Goal: Task Accomplishment & Management: Use online tool/utility

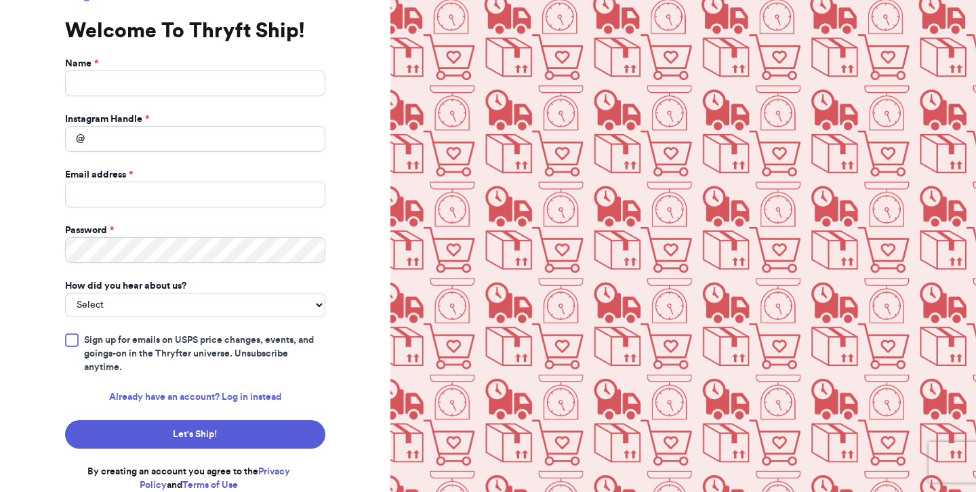
scroll to position [59, 0]
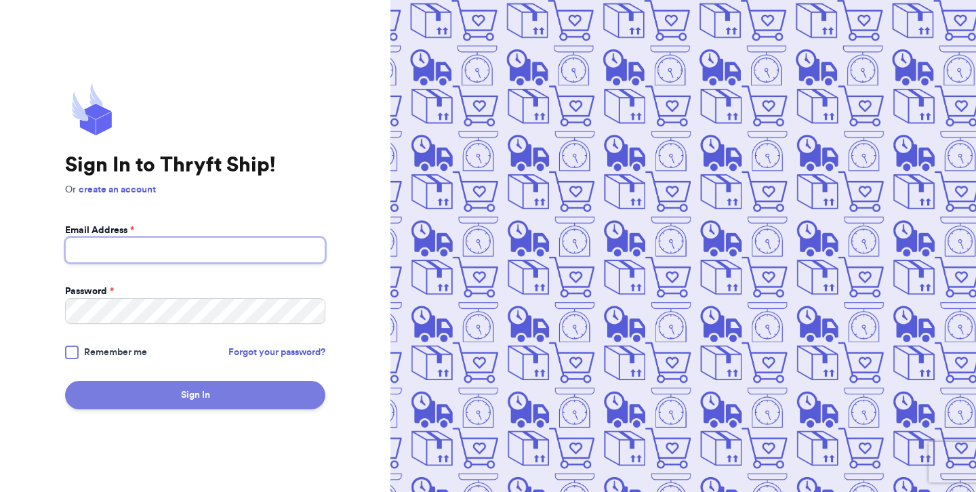
type input "[EMAIL_ADDRESS][DOMAIN_NAME]"
click at [260, 396] on button "Sign In" at bounding box center [195, 395] width 260 height 28
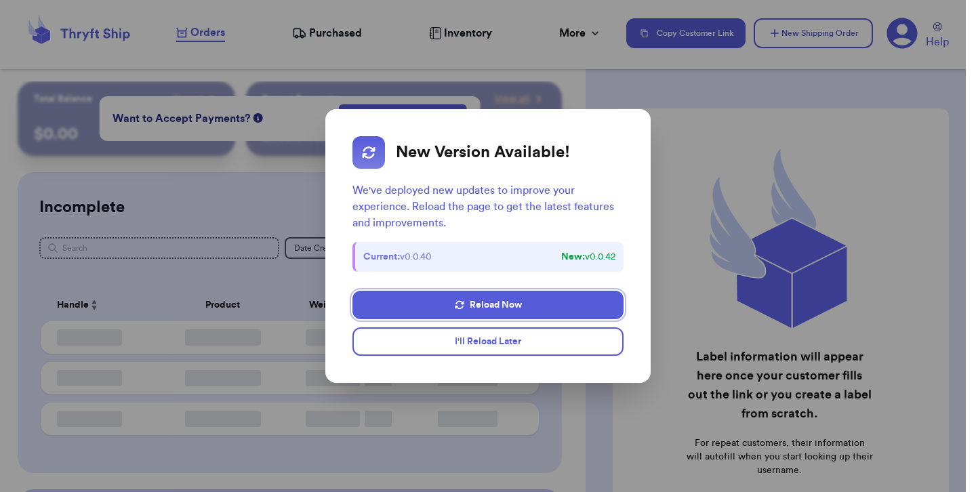
checkbox input "false"
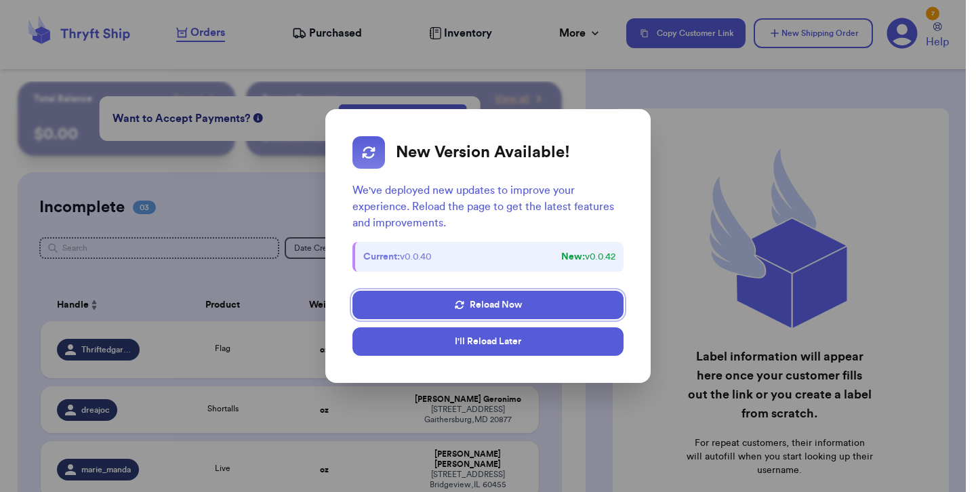
click at [463, 346] on button "I'll Reload Later" at bounding box center [487, 341] width 271 height 28
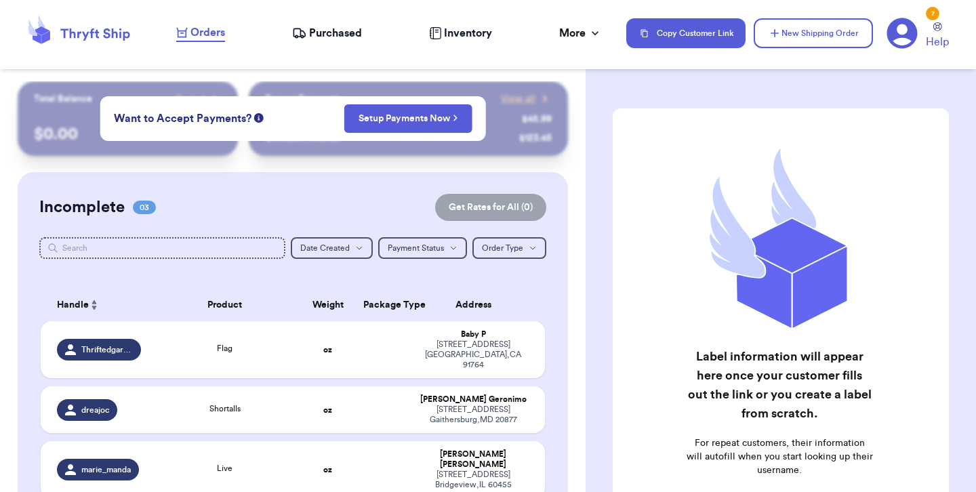
click at [348, 37] on span "Purchased" at bounding box center [335, 33] width 53 height 16
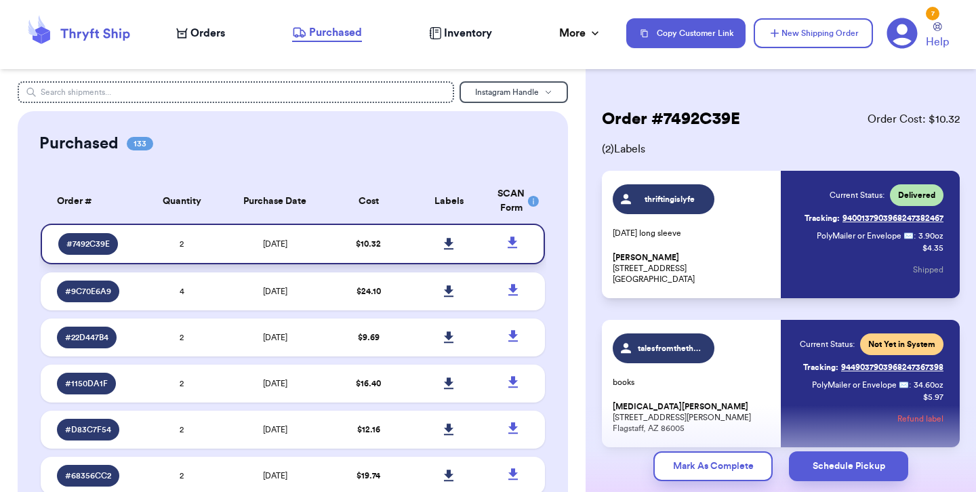
click at [452, 243] on icon at bounding box center [449, 244] width 10 height 12
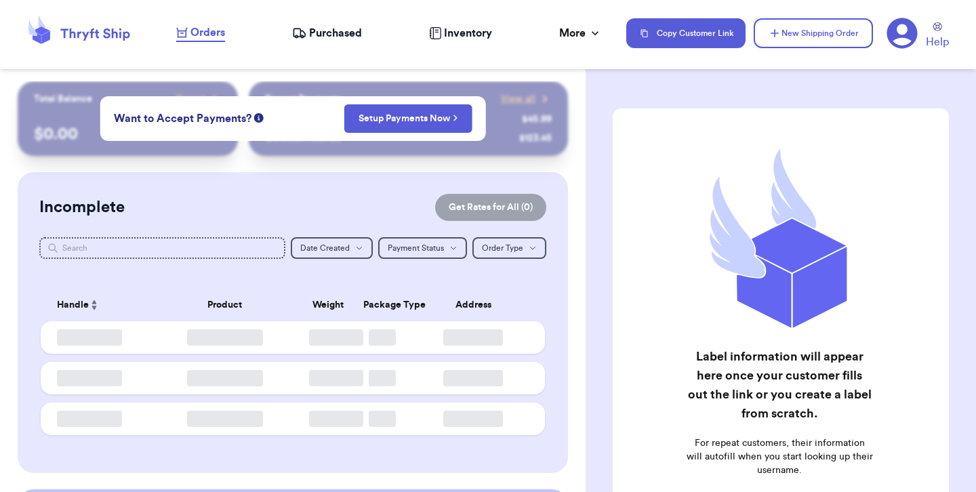
checkbox input "false"
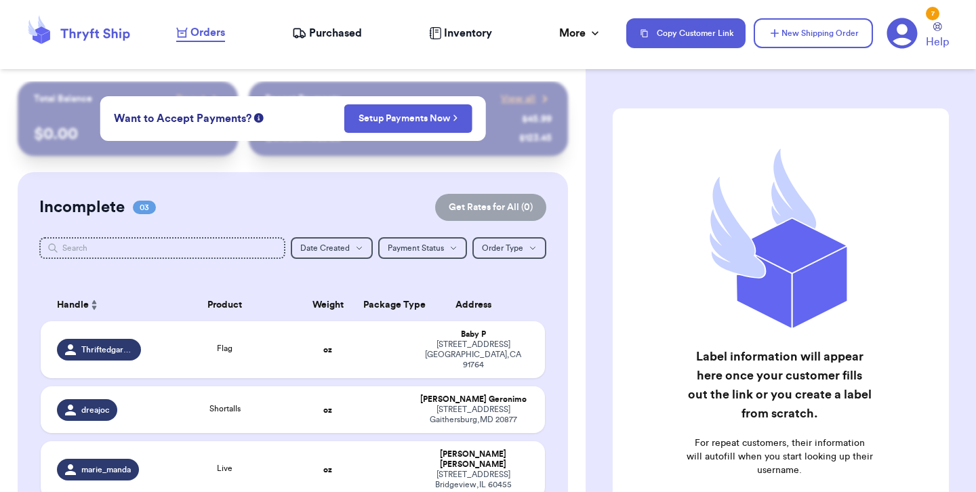
scroll to position [19, 0]
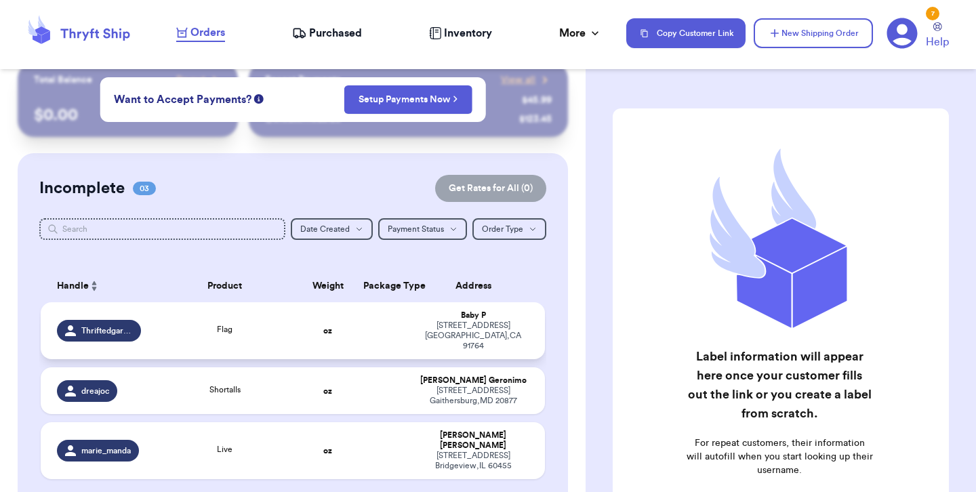
click at [286, 331] on div "Flag" at bounding box center [225, 330] width 136 height 15
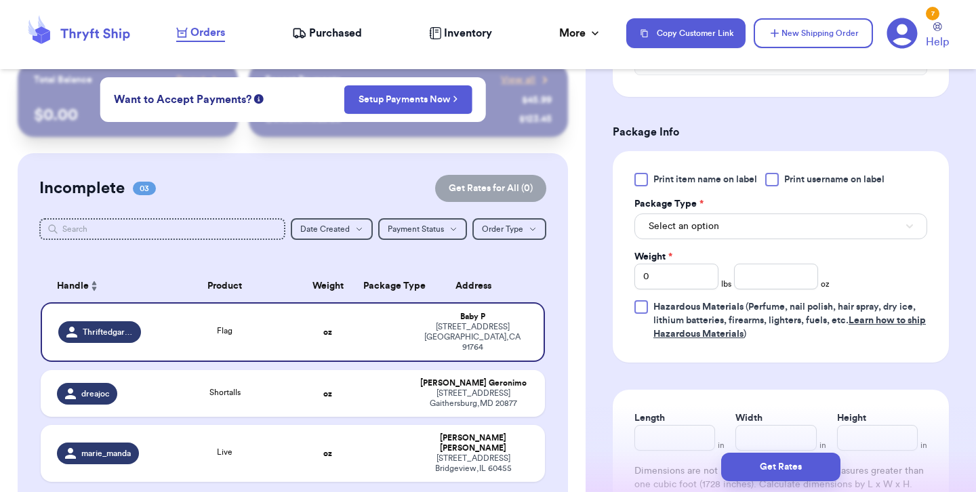
scroll to position [528, 0]
click at [723, 229] on button "Select an option" at bounding box center [780, 226] width 293 height 26
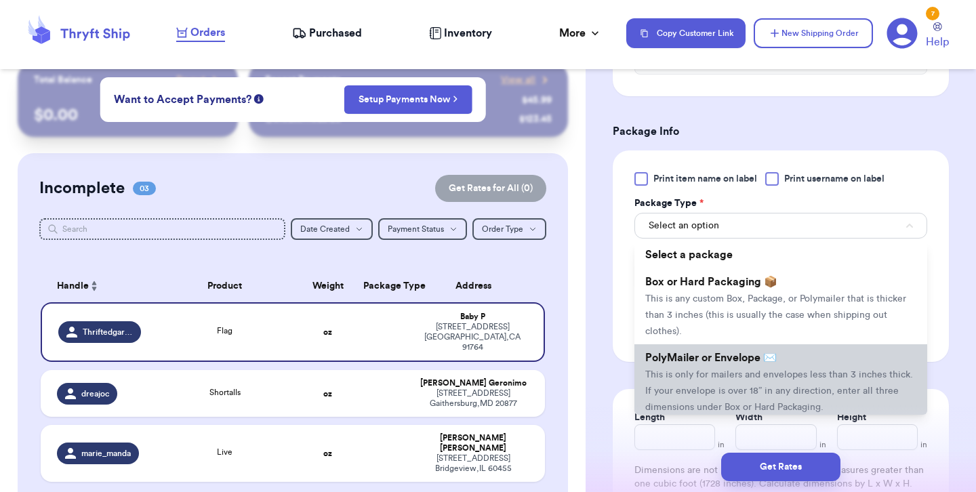
click at [696, 352] on span "PolyMailer or Envelope ✉️" at bounding box center [710, 357] width 131 height 11
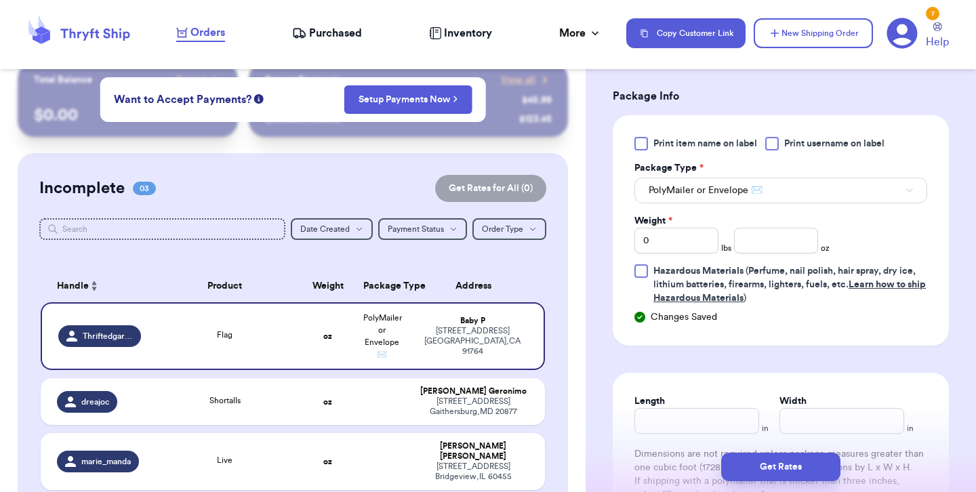
scroll to position [563, 0]
click at [760, 241] on input "number" at bounding box center [776, 241] width 84 height 26
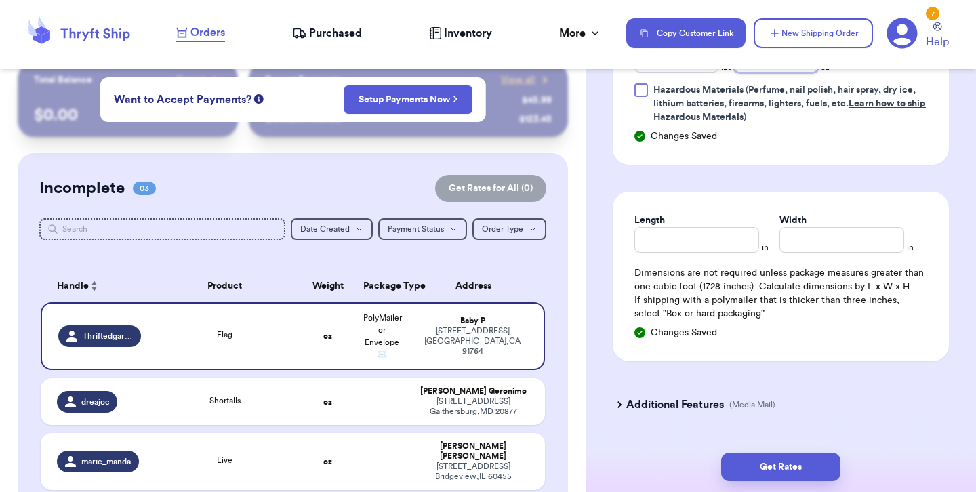
scroll to position [745, 0]
type input "4.8"
click at [794, 463] on button "Get Rates" at bounding box center [780, 467] width 119 height 28
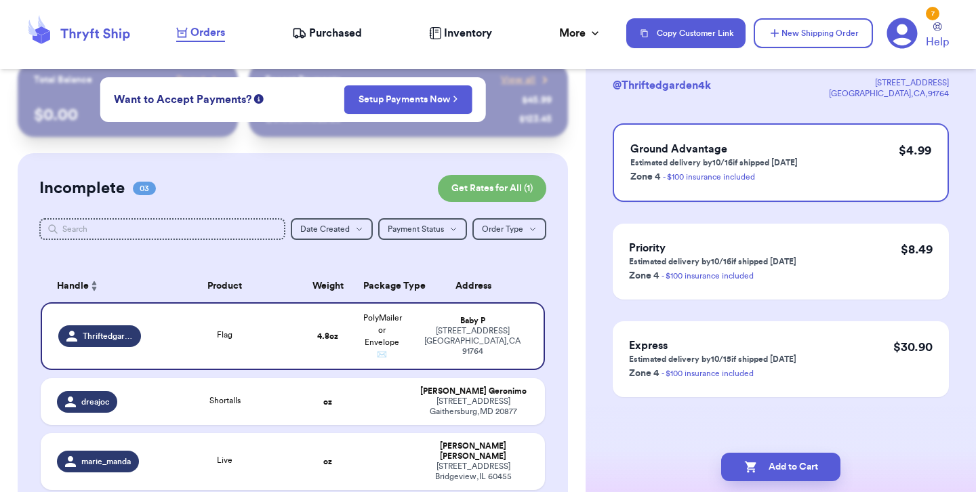
scroll to position [0, 0]
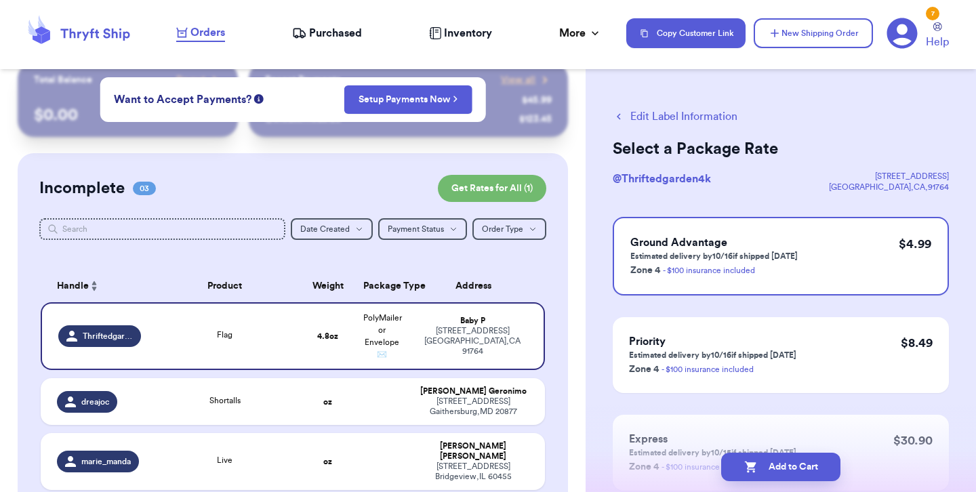
click at [959, 409] on div "Edit Label Information Select a Package Rate @ Thriftedgarden4k 1735 e 5th st O…" at bounding box center [780, 333] width 390 height 504
click at [785, 468] on button "Add to Cart" at bounding box center [780, 467] width 119 height 28
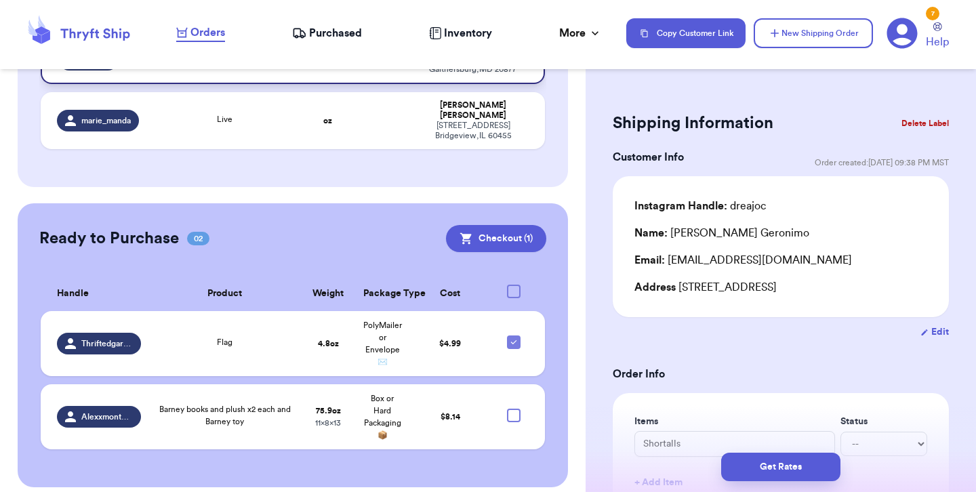
scroll to position [286, 0]
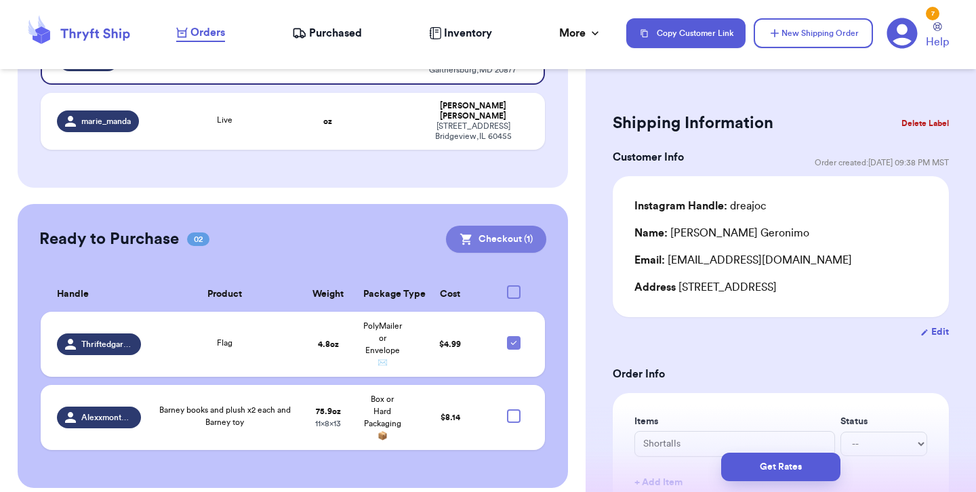
click at [520, 226] on button "Checkout ( 1 )" at bounding box center [496, 239] width 100 height 27
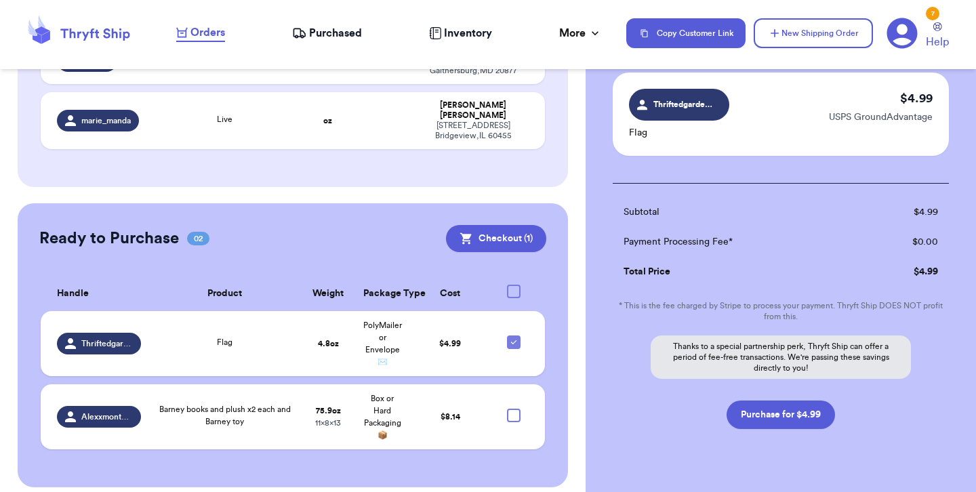
scroll to position [98, 0]
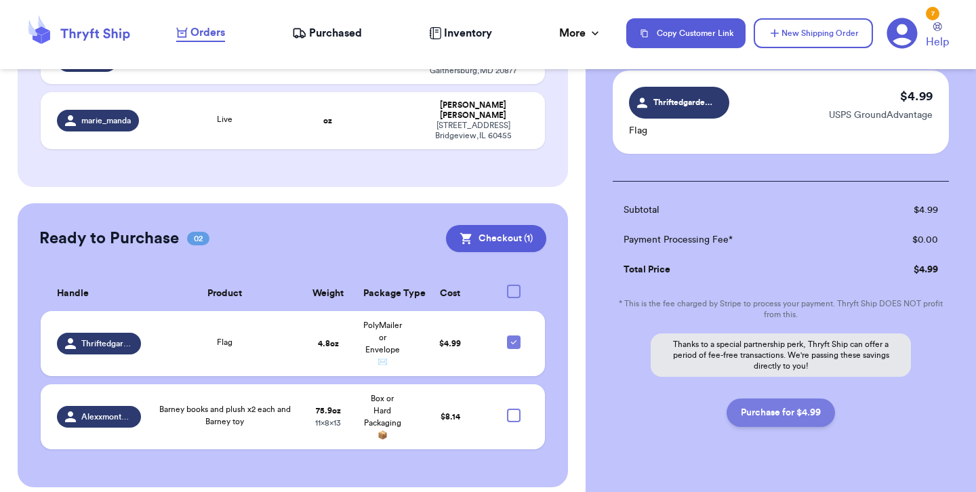
click at [776, 412] on button "Purchase for $4.99" at bounding box center [780, 412] width 108 height 28
checkbox input "false"
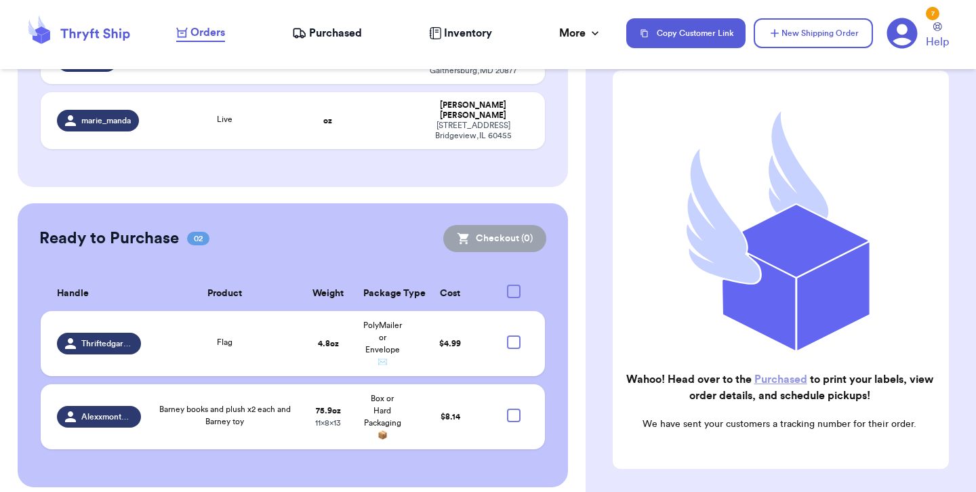
scroll to position [211, 0]
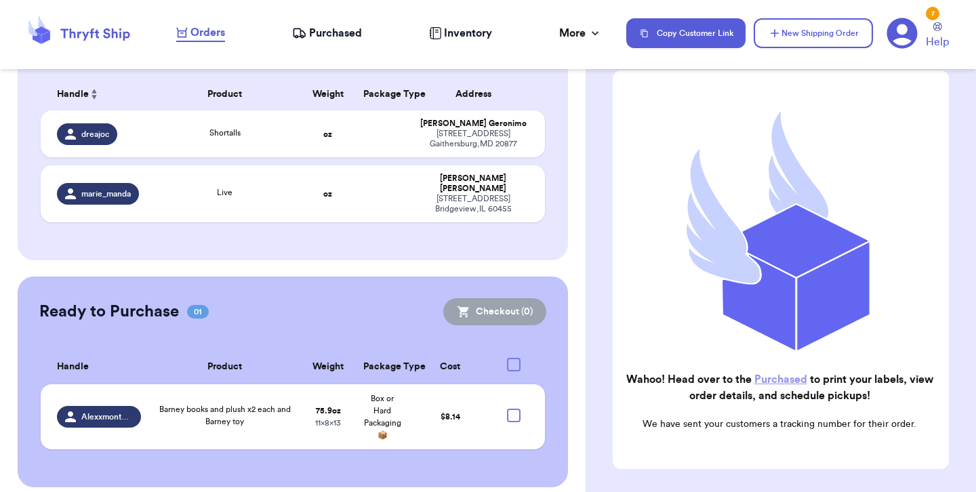
click at [781, 377] on link "Purchased" at bounding box center [780, 379] width 53 height 11
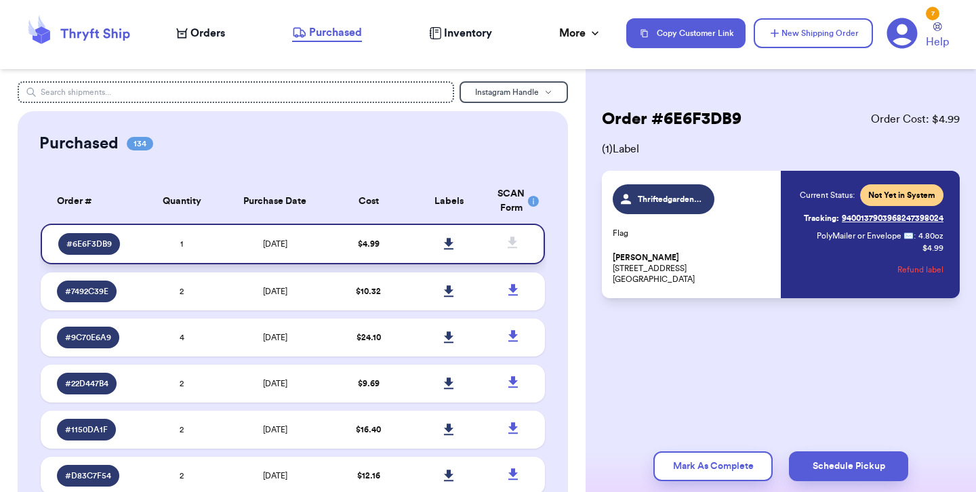
click at [451, 241] on icon at bounding box center [449, 244] width 10 height 12
